Goal: Use online tool/utility: Utilize a website feature to perform a specific function

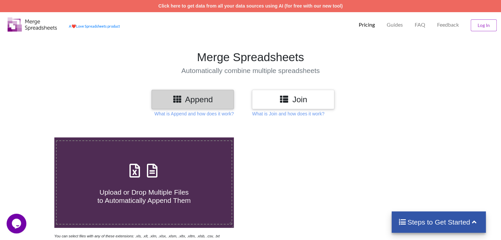
click at [111, 183] on h4 "Upload or Drop Multiple Files to Automatically Append Them" at bounding box center [144, 192] width 175 height 25
click at [34, 138] on input "Upload or Drop Multiple Files to Automatically Append Them" at bounding box center [34, 138] width 0 height 0
type input "C:\fakepath\MERGED FILE.xlsx"
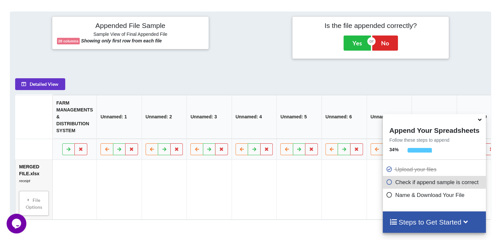
scroll to position [250, 0]
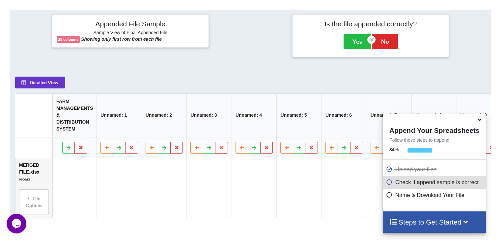
click at [481, 122] on icon at bounding box center [479, 119] width 7 height 6
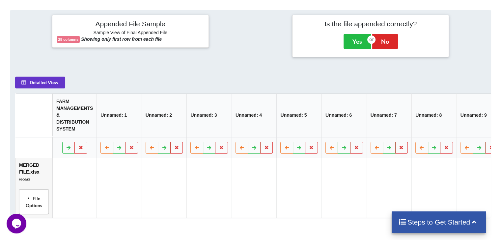
click at [35, 203] on div "File Options" at bounding box center [34, 202] width 26 height 21
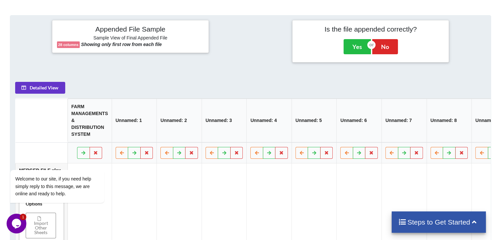
scroll to position [255, 0]
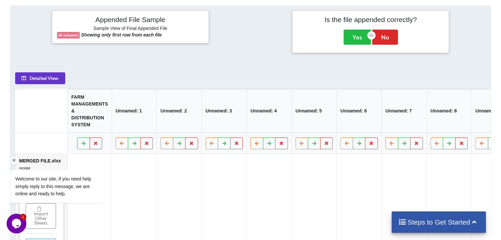
click at [96, 147] on div "Welcome to our site, if you need help simply reply to this message, we are onli…" at bounding box center [66, 159] width 119 height 100
click at [96, 144] on div "Welcome to our site, if you need help simply reply to this message, we are onli…" at bounding box center [66, 159] width 119 height 100
click at [132, 149] on button at bounding box center [134, 144] width 13 height 12
click at [178, 145] on icon at bounding box center [180, 143] width 6 height 4
click at [221, 145] on icon at bounding box center [224, 143] width 6 height 4
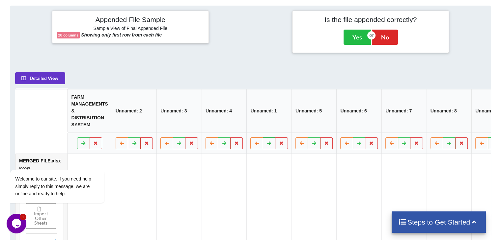
click at [268, 145] on icon at bounding box center [270, 143] width 6 height 4
click at [254, 145] on icon at bounding box center [257, 143] width 6 height 4
click at [302, 145] on icon at bounding box center [302, 143] width 6 height 4
click at [254, 145] on icon at bounding box center [257, 143] width 6 height 4
click at [209, 145] on icon at bounding box center [212, 143] width 6 height 4
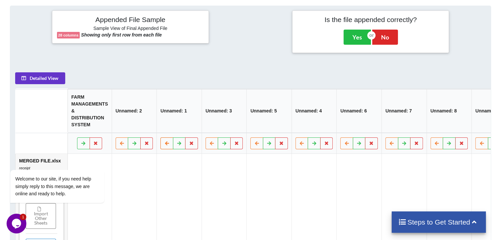
click at [161, 147] on button at bounding box center [166, 144] width 13 height 12
click at [119, 149] on div "Welcome to our site, if you need help simply reply to this message, we are onli…" at bounding box center [66, 159] width 119 height 100
click at [299, 145] on icon at bounding box center [302, 143] width 6 height 4
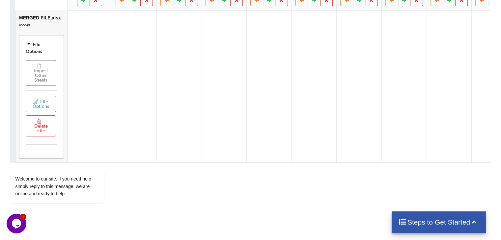
scroll to position [429, 0]
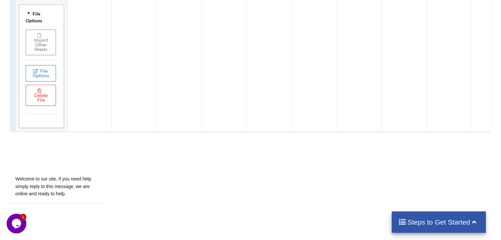
click at [40, 78] on button "File Options" at bounding box center [41, 73] width 30 height 16
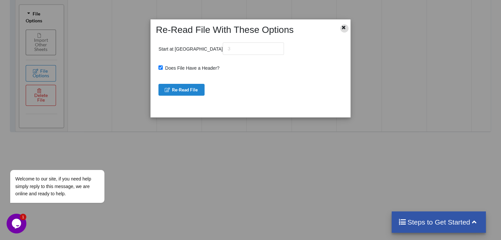
click at [343, 28] on icon at bounding box center [344, 26] width 6 height 5
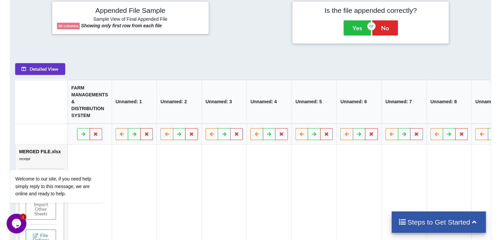
scroll to position [257, 0]
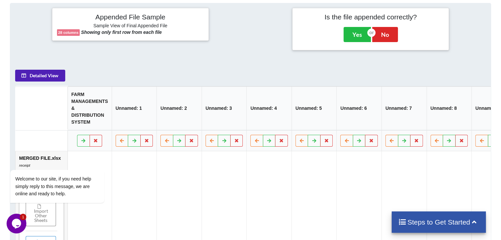
click at [37, 78] on button "Detailed View" at bounding box center [40, 76] width 50 height 12
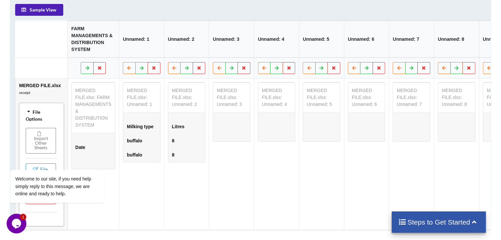
scroll to position [306, 0]
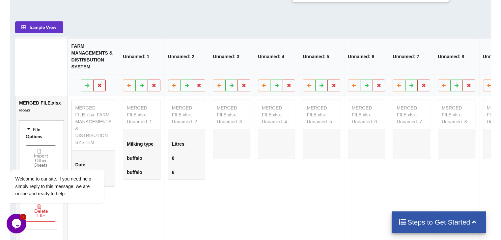
click at [99, 87] on icon at bounding box center [100, 85] width 6 height 4
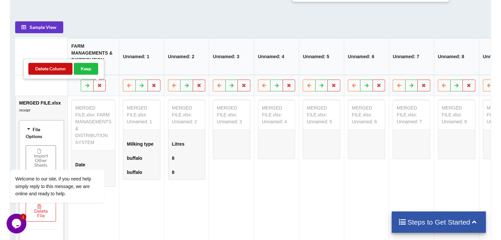
click at [54, 69] on button "Delete Column" at bounding box center [50, 69] width 44 height 12
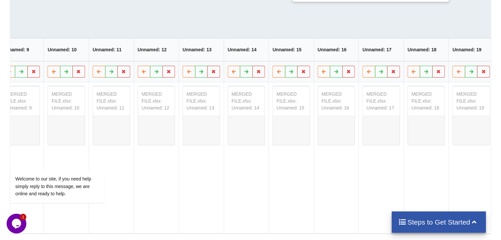
scroll to position [0, 768]
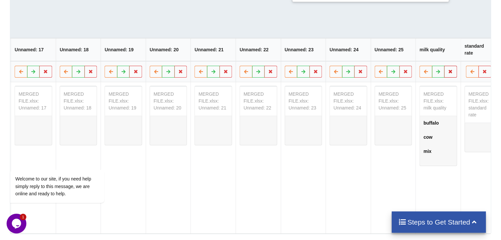
click at [448, 73] on icon at bounding box center [451, 72] width 6 height 4
click at [401, 54] on button "Delete Column" at bounding box center [400, 55] width 44 height 12
click at [483, 72] on button at bounding box center [484, 72] width 13 height 12
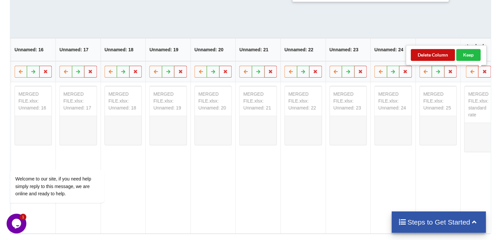
click at [433, 56] on button "Delete Column" at bounding box center [433, 55] width 44 height 12
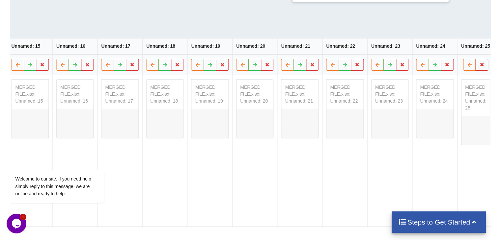
scroll to position [96, 0]
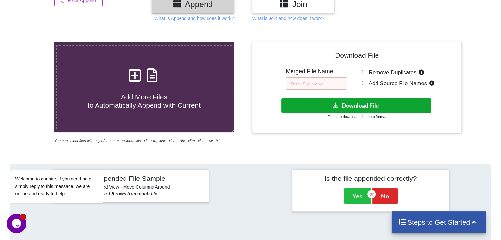
click at [339, 103] on icon at bounding box center [335, 105] width 7 height 5
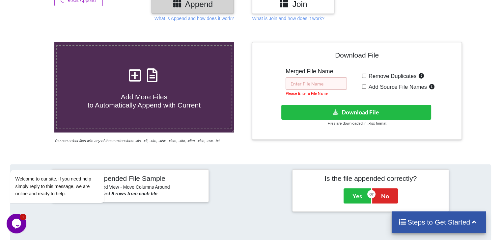
click at [307, 82] on input "text" at bounding box center [316, 83] width 61 height 13
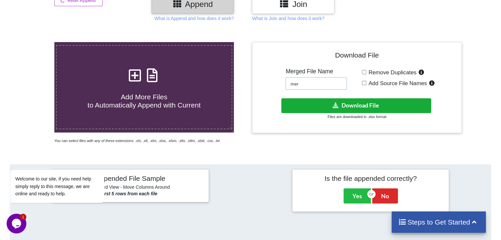
type input "mer"
click at [330, 99] on button "Download File" at bounding box center [356, 106] width 150 height 15
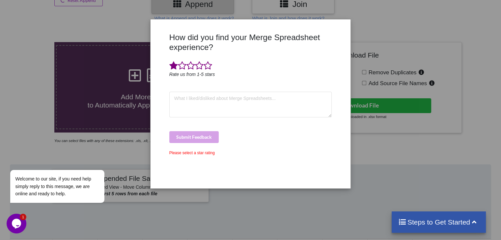
click at [173, 69] on span at bounding box center [173, 65] width 9 height 9
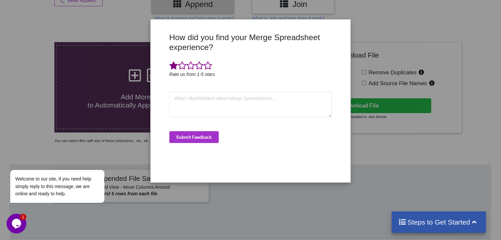
click at [390, 25] on div "How did you find your Merge Spreadsheet experience? Rate us from 1-5 stars Subm…" at bounding box center [250, 120] width 501 height 240
click at [208, 140] on button "Submit Feedback" at bounding box center [193, 137] width 49 height 12
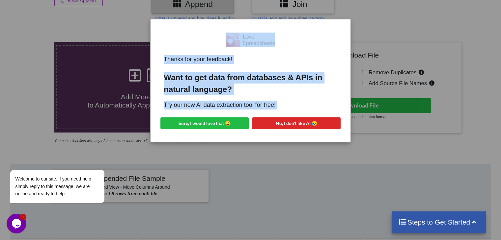
click at [310, 157] on div "Thanks for your feedback! Want to get data from databases & APIs in natural lan…" at bounding box center [250, 120] width 501 height 240
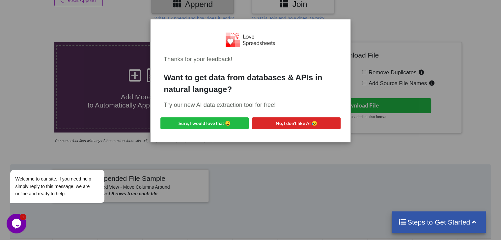
click at [310, 157] on div "Thanks for your feedback! Want to get data from databases & APIs in natural lan…" at bounding box center [250, 120] width 501 height 240
